Goal: Navigation & Orientation: Find specific page/section

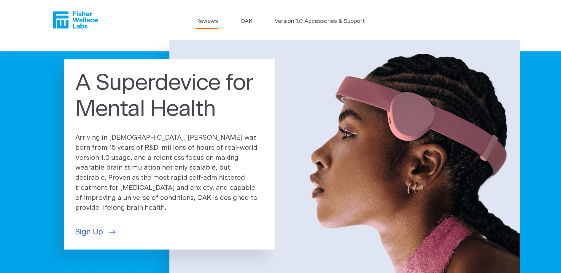
click at [212, 23] on link "Reviews" at bounding box center [207, 21] width 22 height 9
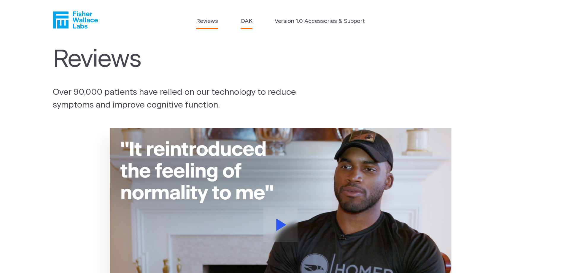
click at [249, 23] on link "OAK" at bounding box center [247, 21] width 12 height 9
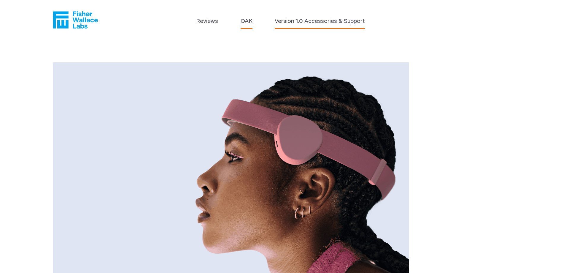
click at [292, 21] on link "Version 1.0 Accessories & Support" at bounding box center [320, 21] width 90 height 9
